Goal: Navigation & Orientation: Find specific page/section

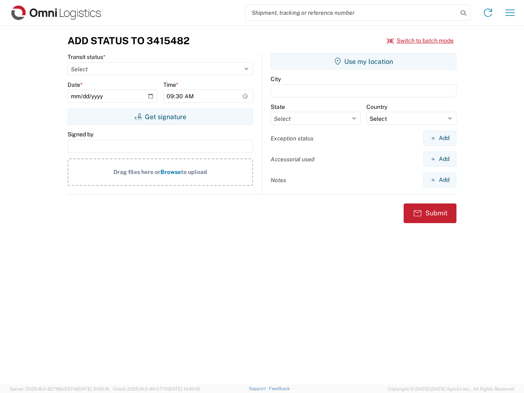
click at [351, 13] on input "search" at bounding box center [351, 13] width 212 height 16
click at [463, 13] on icon at bounding box center [462, 12] width 11 height 11
click at [488, 13] on icon at bounding box center [487, 12] width 13 height 13
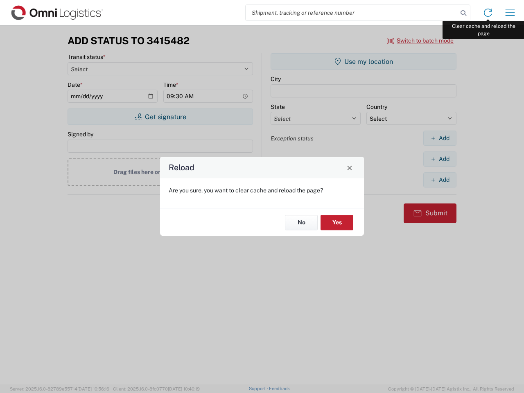
click at [510, 13] on div "Reload Are you sure, you want to clear cache and reload the page? No Yes" at bounding box center [262, 196] width 524 height 393
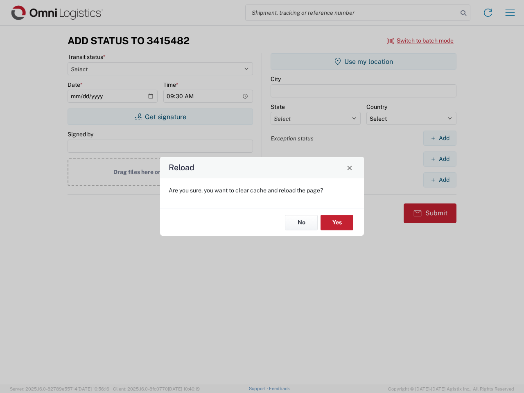
click at [420, 40] on div "Reload Are you sure, you want to clear cache and reload the page? No Yes" at bounding box center [262, 196] width 524 height 393
click at [160, 117] on div "Reload Are you sure, you want to clear cache and reload the page? No Yes" at bounding box center [262, 196] width 524 height 393
click at [363, 61] on div "Reload Are you sure, you want to clear cache and reload the page? No Yes" at bounding box center [262, 196] width 524 height 393
click at [439, 138] on div "Reload Are you sure, you want to clear cache and reload the page? No Yes" at bounding box center [262, 196] width 524 height 393
click at [439, 159] on div "Reload Are you sure, you want to clear cache and reload the page? No Yes" at bounding box center [262, 196] width 524 height 393
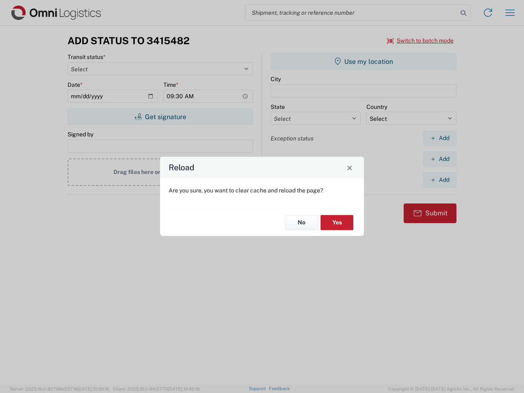
click at [439, 180] on div "Reload Are you sure, you want to clear cache and reload the page? No Yes" at bounding box center [262, 196] width 524 height 393
